Goal: Task Accomplishment & Management: Manage account settings

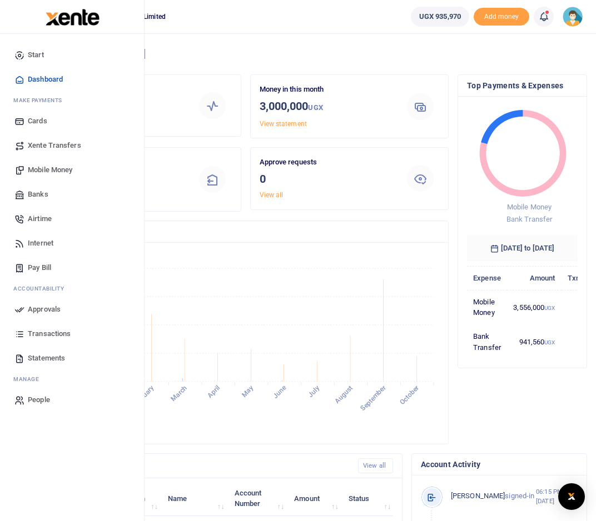
click at [48, 169] on span "Mobile Money" at bounding box center [50, 170] width 44 height 11
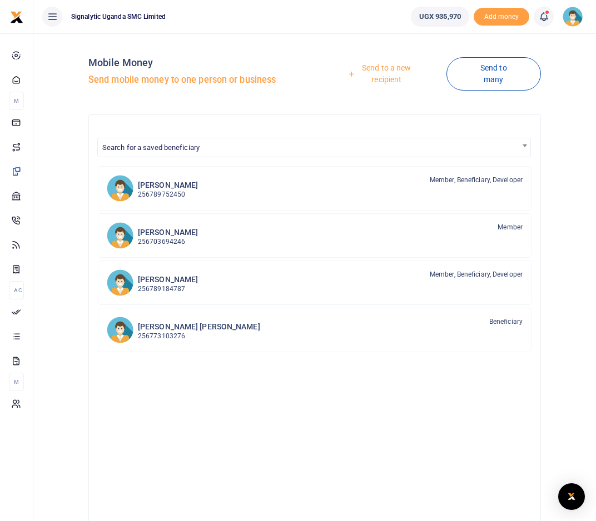
click at [399, 72] on link "Send to a new recipient" at bounding box center [382, 74] width 127 height 32
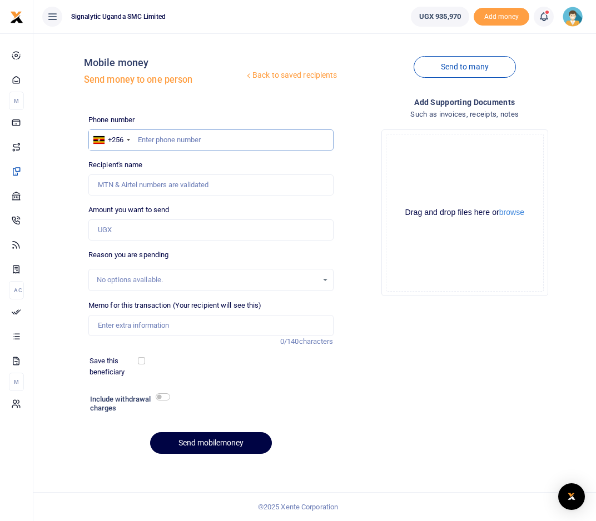
click at [239, 140] on input "text" at bounding box center [210, 140] width 245 height 21
paste input "256772836905"
type input "256772836905"
type input "Isaac Raymond Kaweesa"
type input "256772836905"
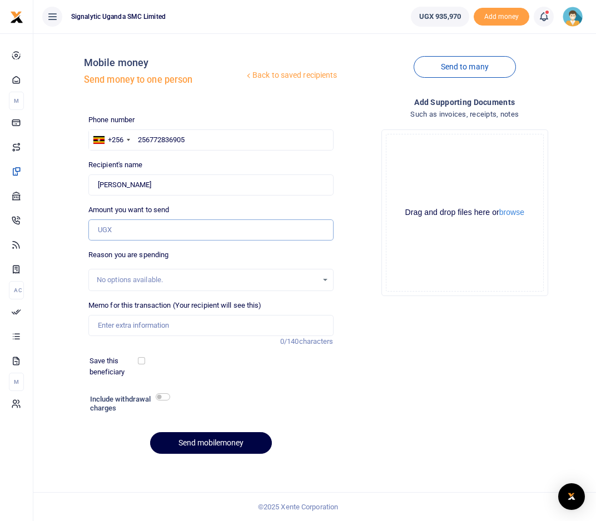
click at [138, 225] on input "Amount you want to send" at bounding box center [210, 230] width 245 height 21
type input "302,400"
click at [141, 327] on input "Memo for this transaction (Your recipient will see this)" at bounding box center [210, 325] width 245 height 21
paste input "REQSN00144"
type input "REQSN00144 Deposit on Office Glass Covering"
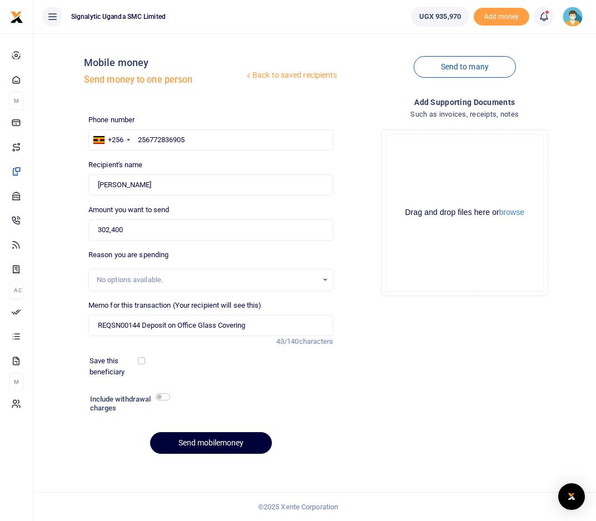
click at [205, 434] on button "Send mobilemoney" at bounding box center [211, 444] width 122 height 22
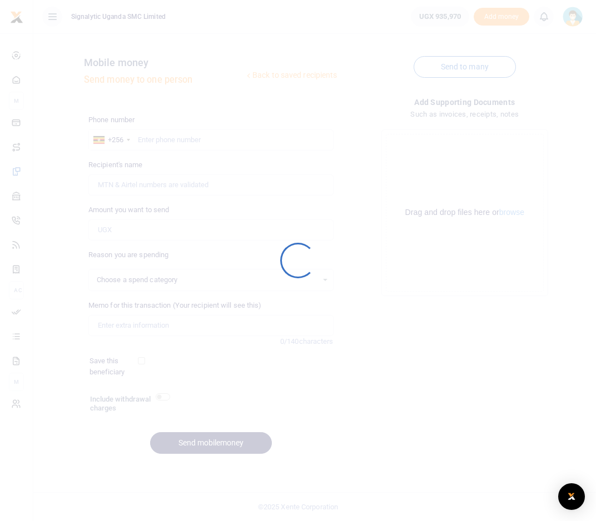
select select
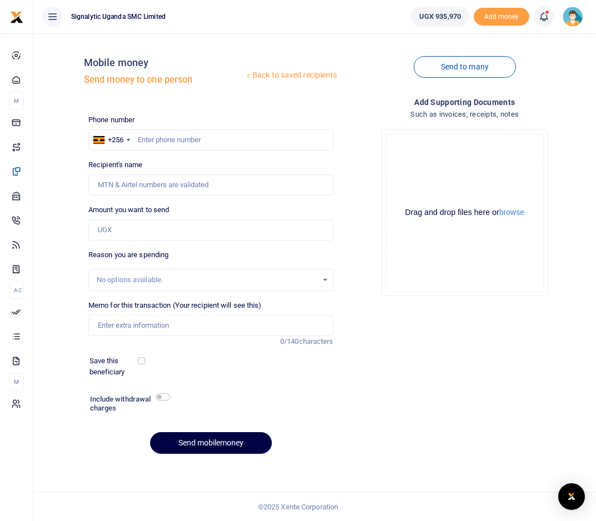
click at [489, 378] on div "Add supporting Documents Such as invoices, receipts, notes Drop your files here…" at bounding box center [465, 279] width 254 height 367
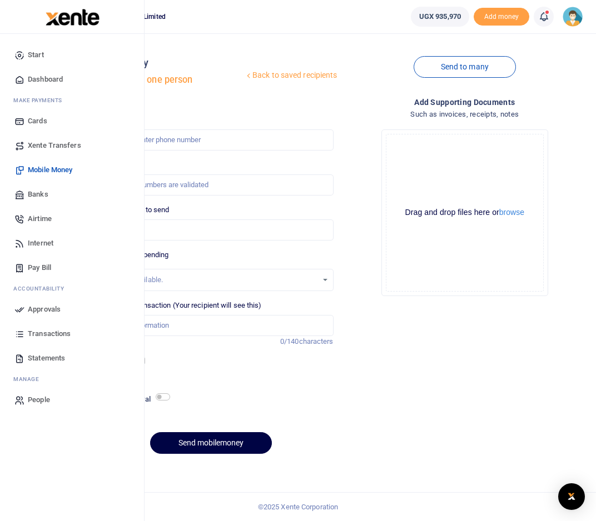
click at [38, 314] on span "Approvals" at bounding box center [44, 309] width 33 height 11
click at [48, 310] on span "Approvals" at bounding box center [44, 309] width 33 height 11
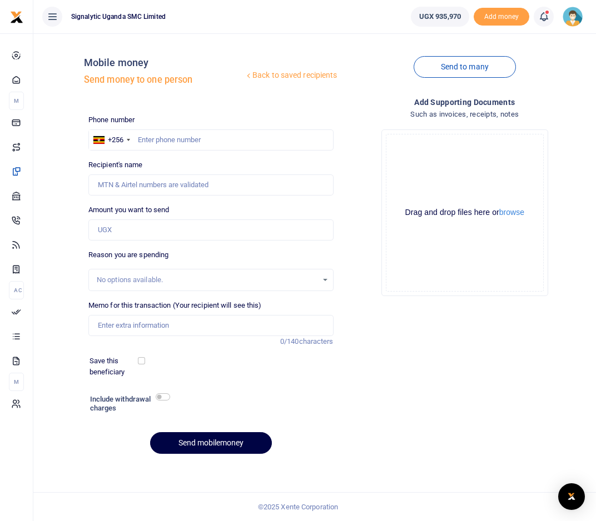
click at [56, 17] on icon at bounding box center [52, 17] width 11 height 12
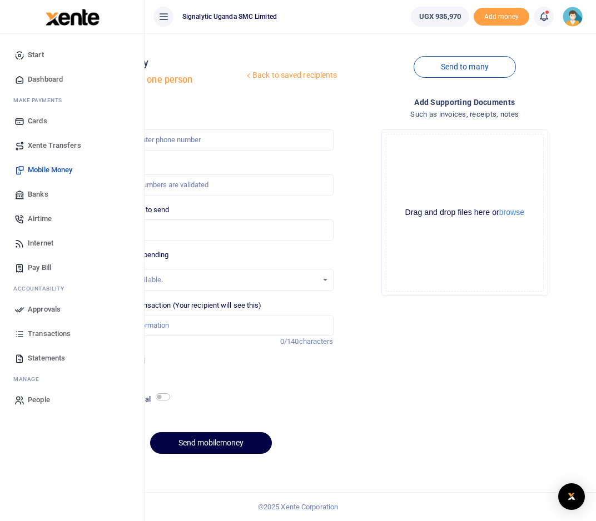
click at [50, 309] on span "Approvals" at bounding box center [44, 309] width 33 height 11
click at [51, 309] on span "Approvals" at bounding box center [44, 309] width 33 height 11
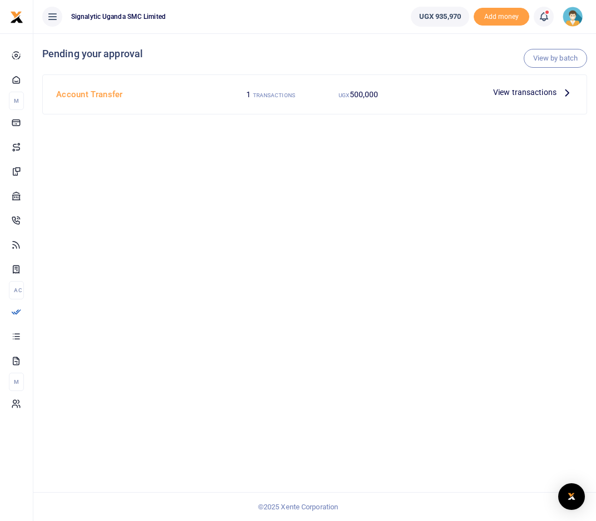
click at [414, 97] on div at bounding box center [446, 92] width 87 height 17
click at [534, 93] on span "View transactions" at bounding box center [524, 92] width 63 height 12
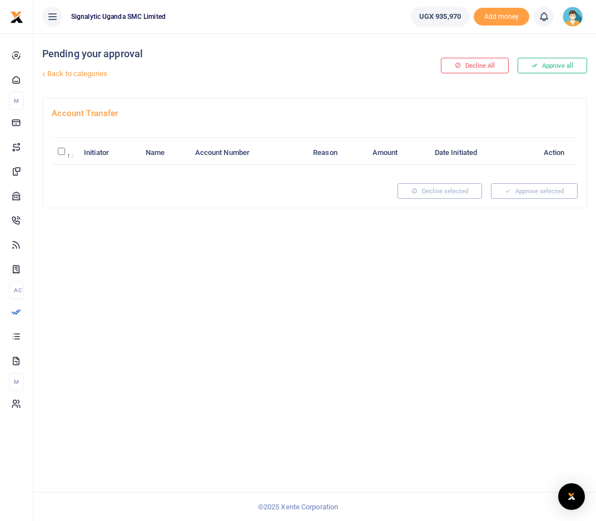
click at [66, 73] on link "Back to categories" at bounding box center [220, 73] width 363 height 19
click at [65, 73] on link "Back to categories" at bounding box center [220, 73] width 363 height 19
click at [64, 74] on link "Back to categories" at bounding box center [220, 73] width 363 height 19
click at [86, 67] on link "Back to categories" at bounding box center [220, 73] width 363 height 19
click at [52, 17] on icon at bounding box center [52, 17] width 11 height 12
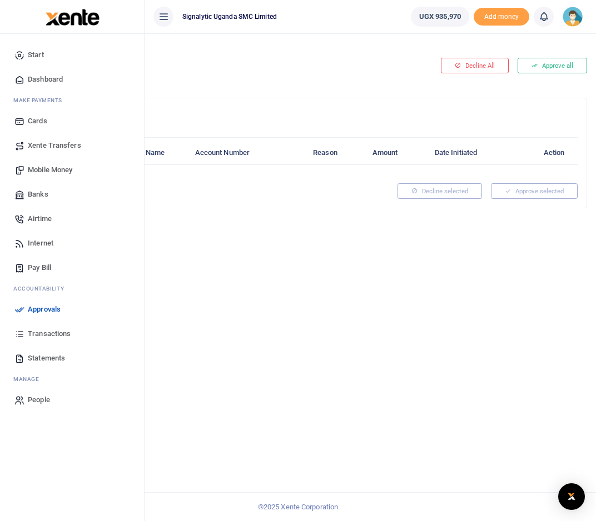
click at [43, 307] on span "Approvals" at bounding box center [44, 309] width 33 height 11
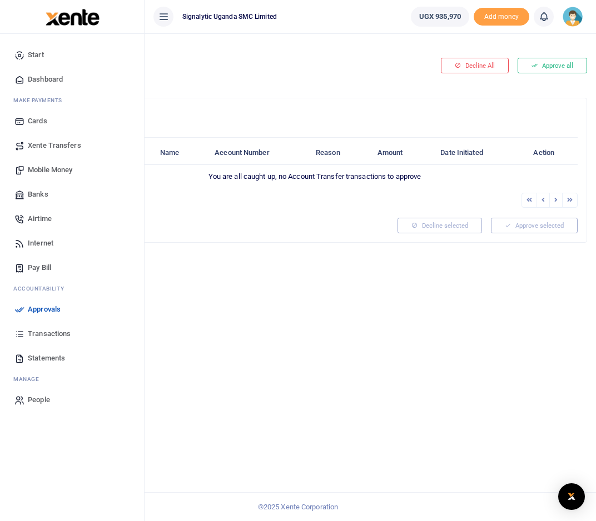
click at [330, 275] on div "Pending your approval Back to categories Decline All Approve all Account Transf…" at bounding box center [314, 277] width 563 height 488
click at [46, 306] on span "Approvals" at bounding box center [44, 309] width 33 height 11
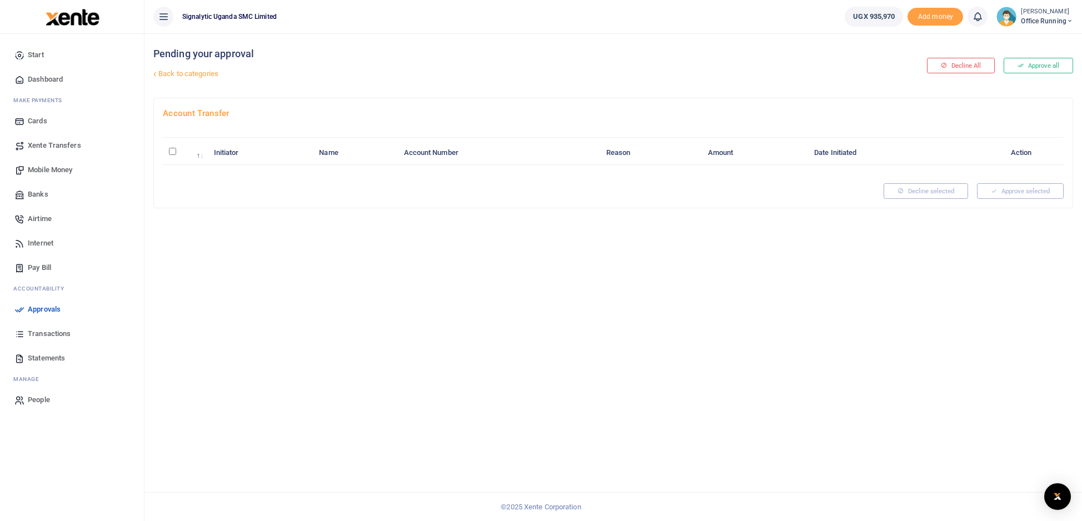
click at [51, 338] on span "Transactions" at bounding box center [49, 334] width 43 height 11
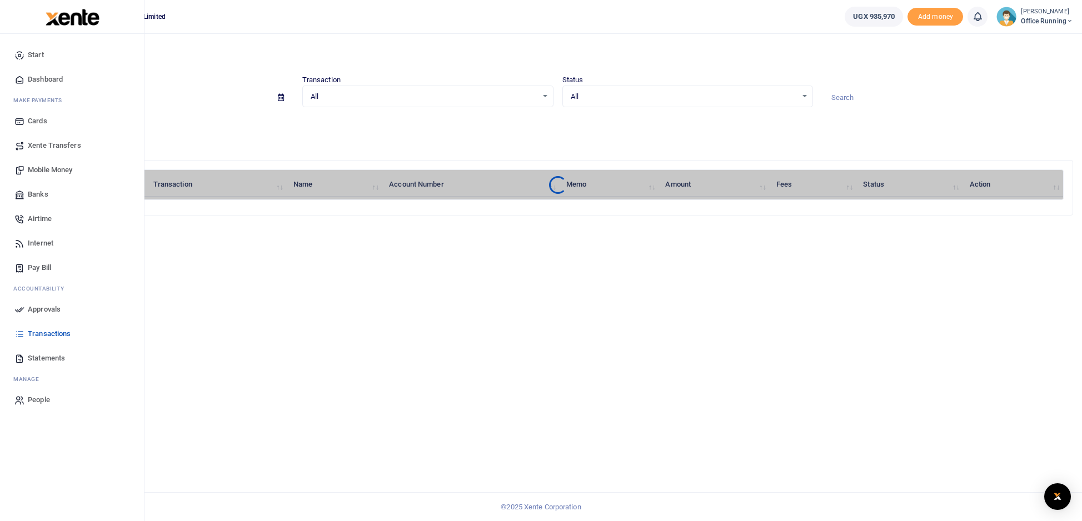
click at [46, 309] on span "Approvals" at bounding box center [44, 309] width 33 height 11
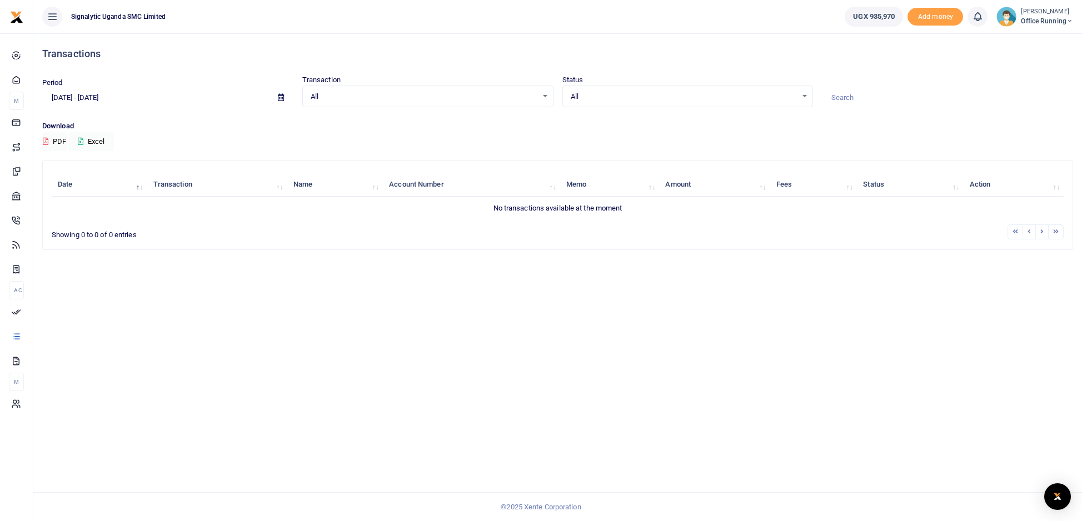
click at [1042, 18] on span "Office Running" at bounding box center [1047, 21] width 52 height 10
click at [1010, 161] on link "Logout" at bounding box center [1021, 163] width 97 height 16
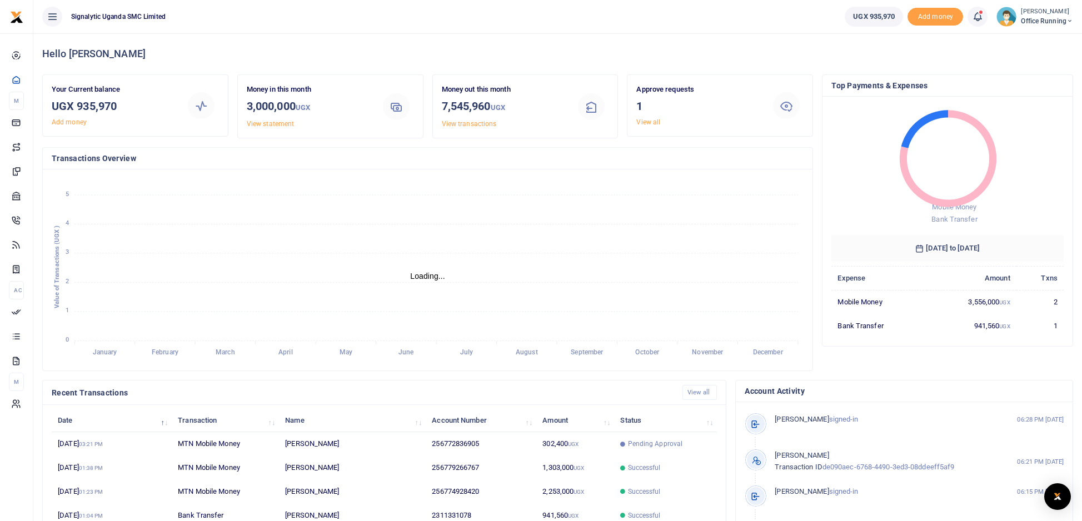
scroll to position [1, 1]
click at [559, 440] on td "302,400 UGX" at bounding box center [575, 445] width 78 height 24
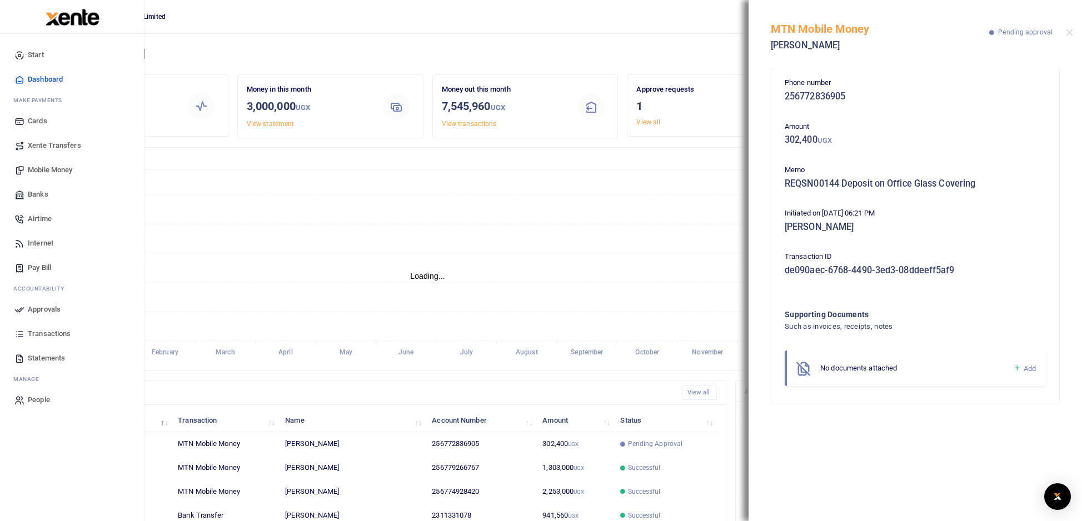
click at [46, 308] on span "Approvals" at bounding box center [44, 309] width 33 height 11
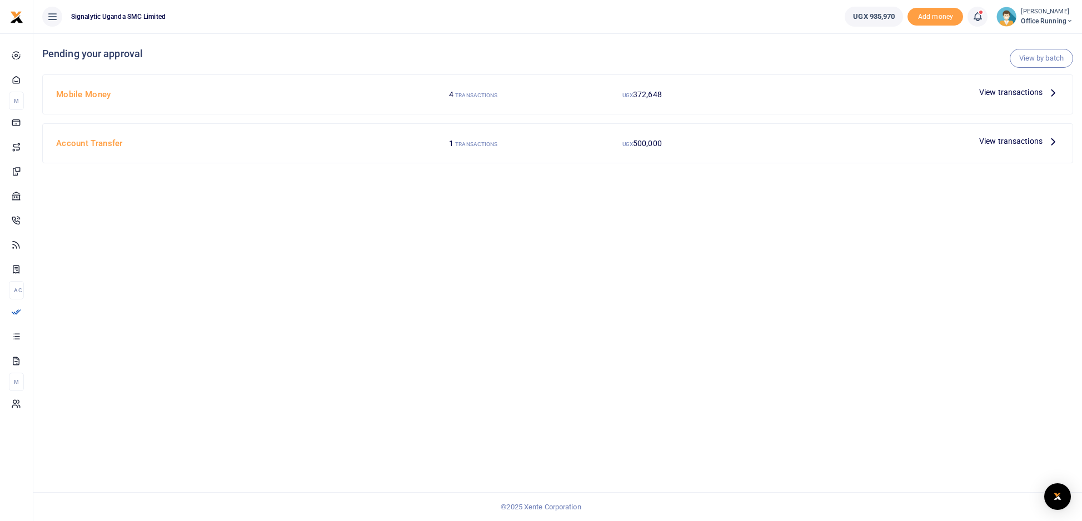
click at [82, 106] on div "Mobile Money 4 TRANSACTIONS UGX 372,648 View transactions" at bounding box center [558, 94] width 1030 height 39
click at [1010, 93] on span "View transactions" at bounding box center [1011, 92] width 63 height 12
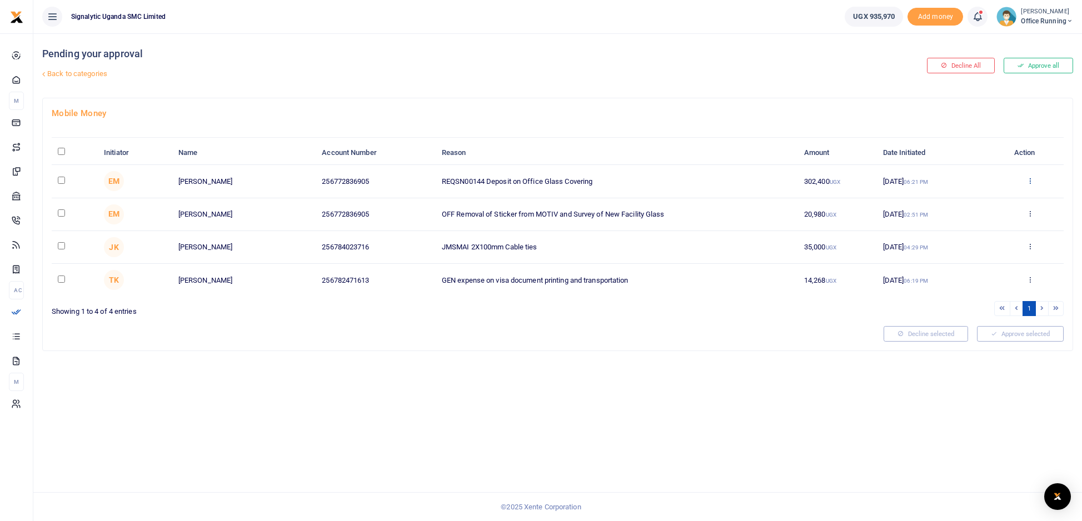
click at [1029, 181] on icon at bounding box center [1030, 181] width 7 height 8
click at [1007, 202] on link "Approve" at bounding box center [990, 199] width 88 height 16
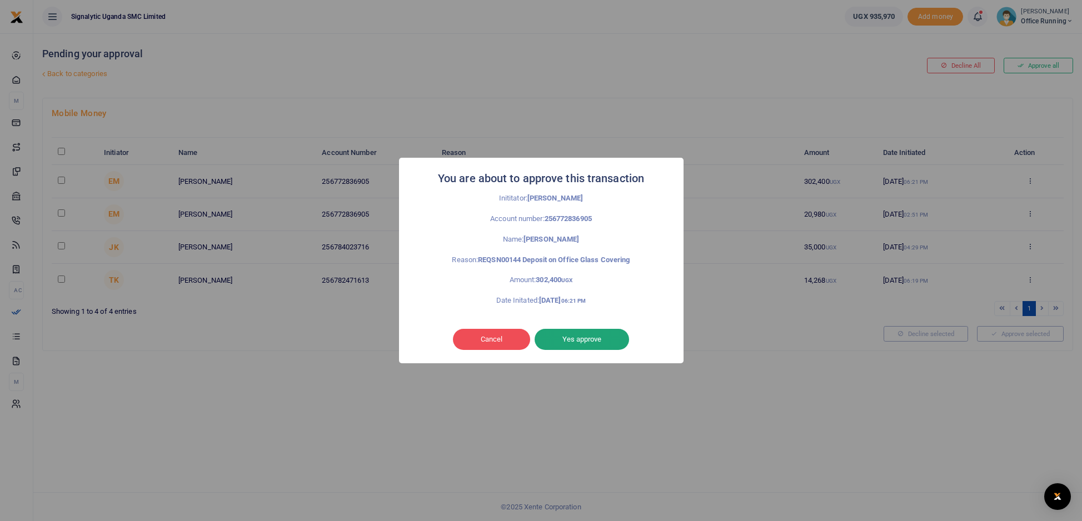
click at [600, 342] on button "Yes approve" at bounding box center [582, 339] width 95 height 21
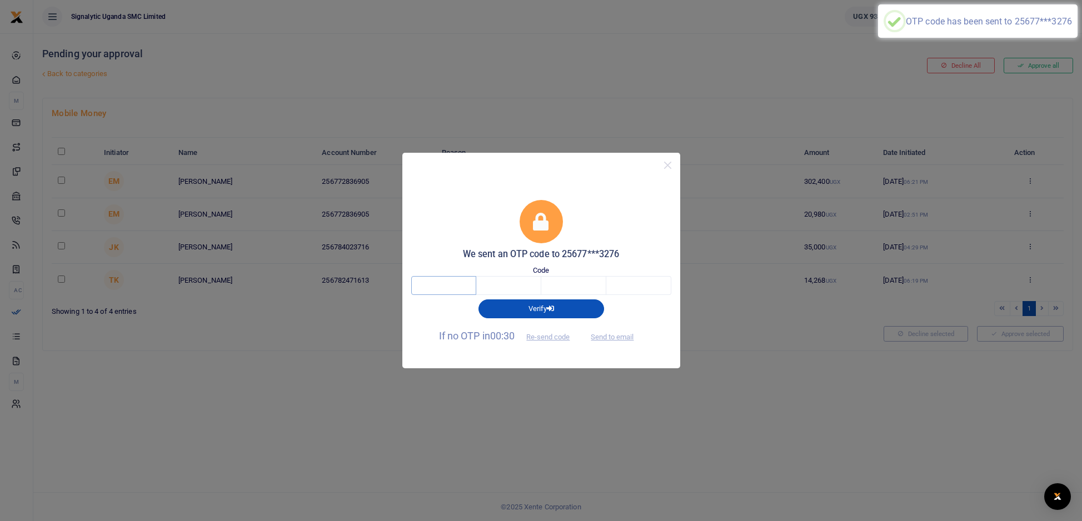
click at [449, 281] on input "text" at bounding box center [443, 285] width 65 height 19
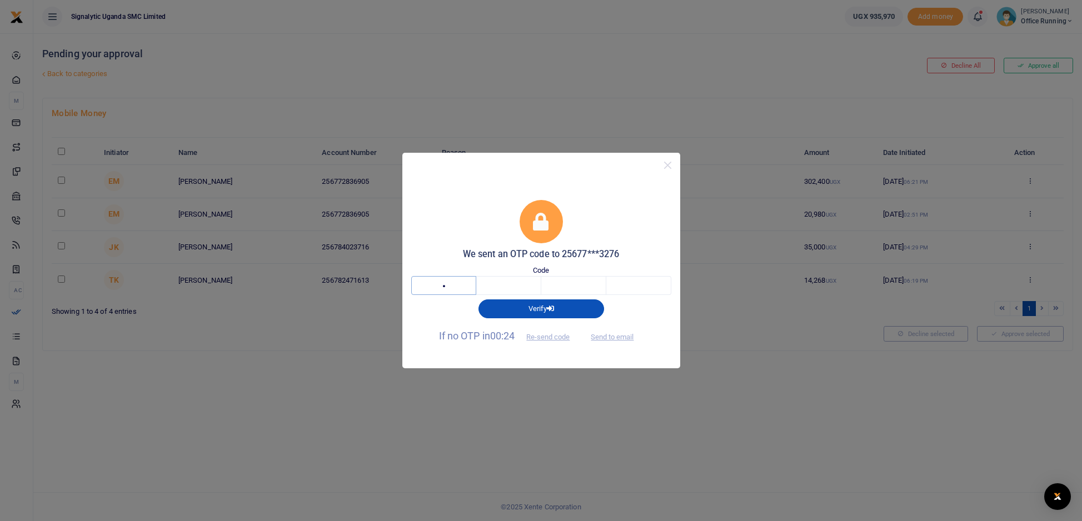
type input "1"
type input "3"
type input "1"
type input "3"
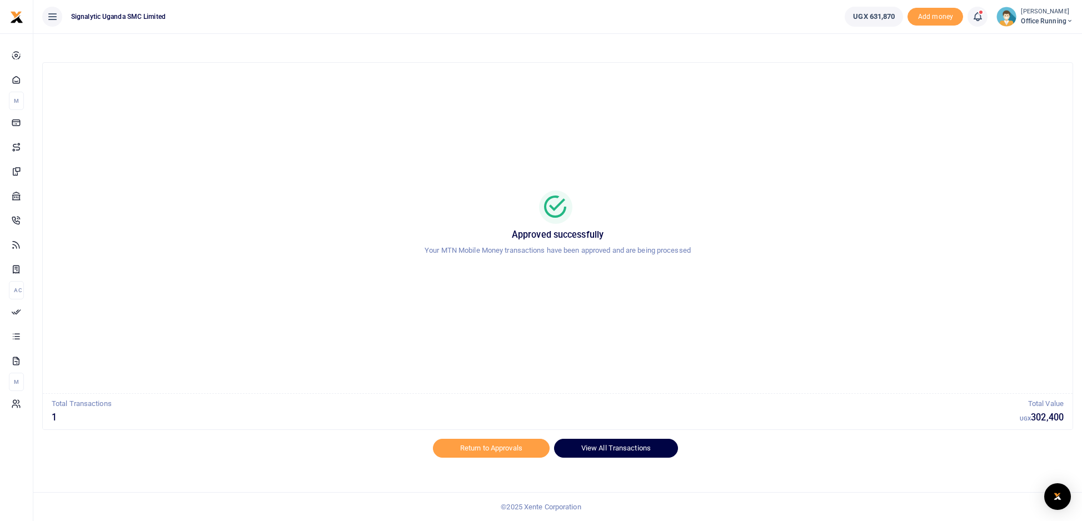
click at [644, 448] on link "View All Transactions" at bounding box center [616, 448] width 124 height 19
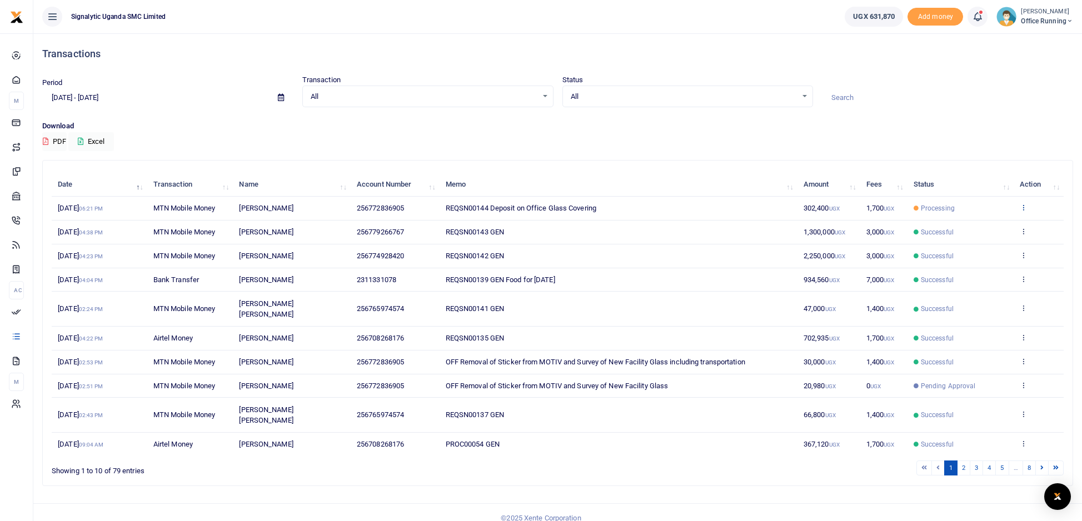
click at [1024, 203] on icon at bounding box center [1023, 207] width 7 height 8
click at [983, 225] on link "View details" at bounding box center [983, 226] width 88 height 16
